Goal: Task Accomplishment & Management: Use online tool/utility

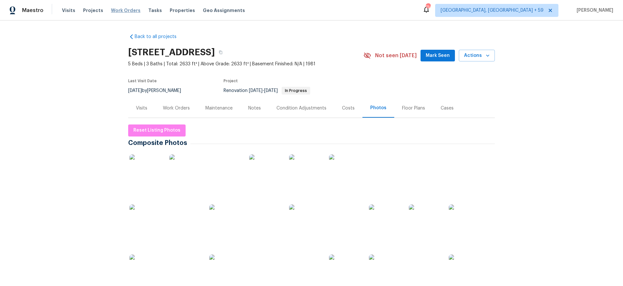
drag, startPoint x: 126, startPoint y: 17, endPoint x: 128, endPoint y: 9, distance: 7.4
click at [127, 14] on div "Visits Projects Work Orders Tasks Properties Geo Assignments" at bounding box center [157, 10] width 191 height 13
click at [128, 9] on span "Work Orders" at bounding box center [126, 10] width 30 height 6
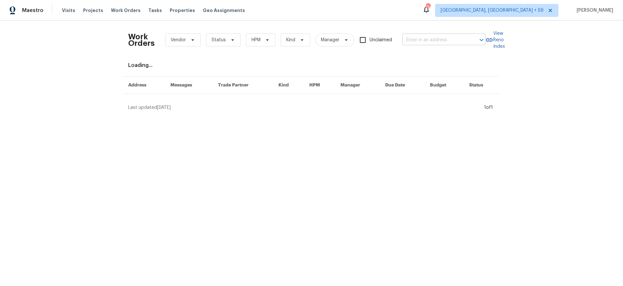
click at [424, 45] on div "Work Orders Vendor Status HPM Kind Manager Unclaimed ​" at bounding box center [306, 40] width 357 height 29
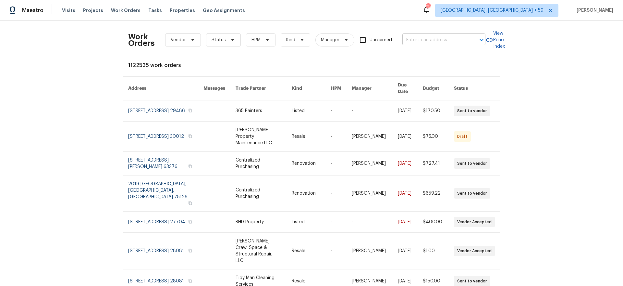
click at [425, 41] on input "text" at bounding box center [435, 40] width 65 height 10
type input "5142 golf"
click at [429, 54] on li "[STREET_ADDRESS]" at bounding box center [444, 54] width 83 height 11
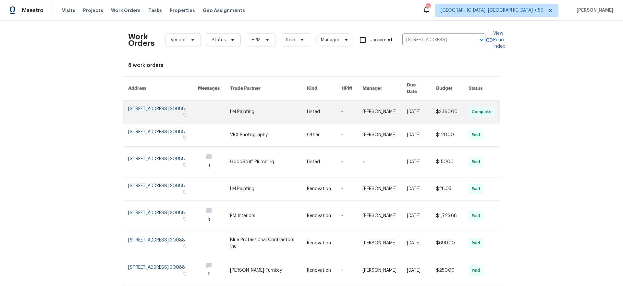
click at [144, 103] on link at bounding box center [163, 111] width 70 height 23
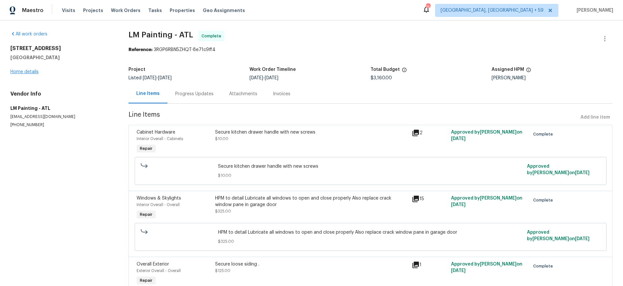
click at [14, 68] on div "[STREET_ADDRESS] Home details" at bounding box center [61, 60] width 103 height 30
click at [13, 73] on link "Home details" at bounding box center [24, 71] width 28 height 5
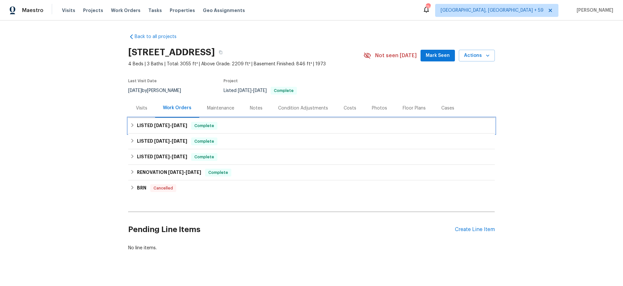
click at [169, 127] on h6 "LISTED [DATE] - [DATE]" at bounding box center [162, 126] width 50 height 8
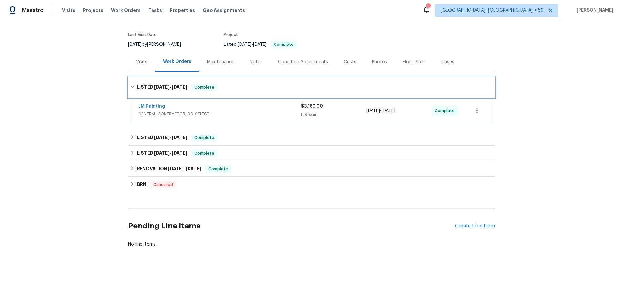
scroll to position [48, 0]
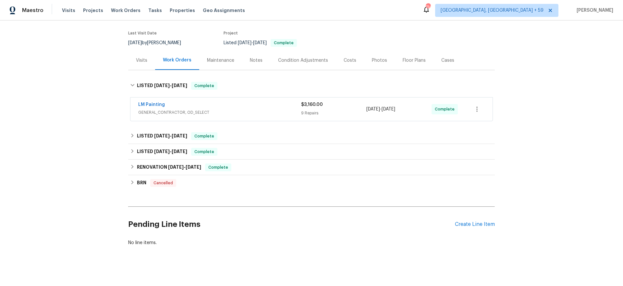
click at [269, 107] on div "LM Painting" at bounding box center [219, 105] width 163 height 8
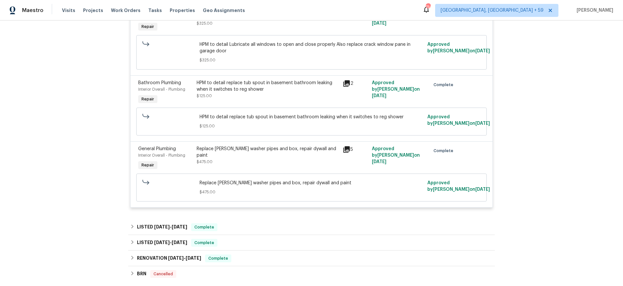
scroll to position [601, 0]
